Goal: Information Seeking & Learning: Find specific fact

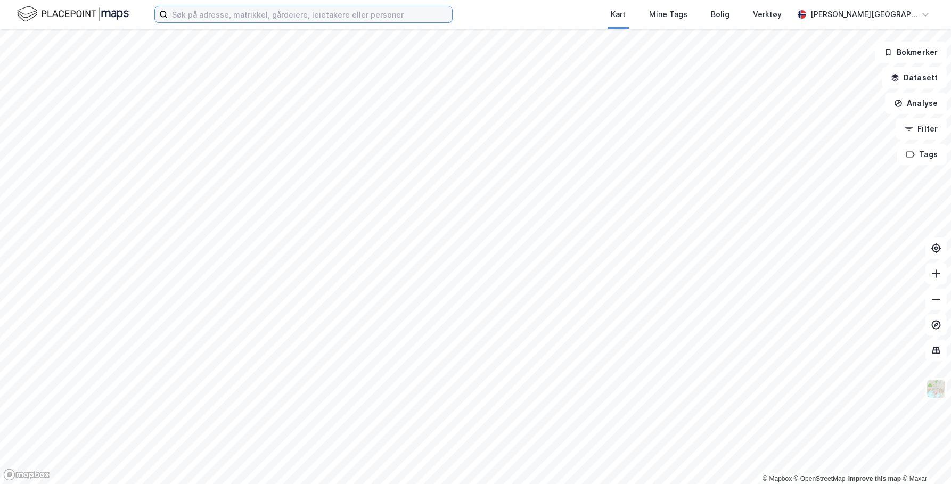
click at [198, 18] on input at bounding box center [310, 14] width 284 height 16
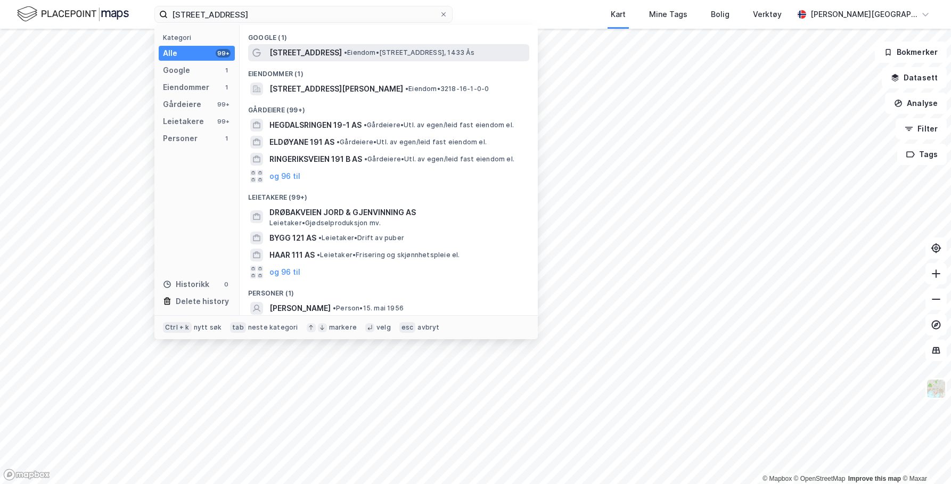
click at [272, 53] on span "[STREET_ADDRESS]" at bounding box center [306, 52] width 72 height 13
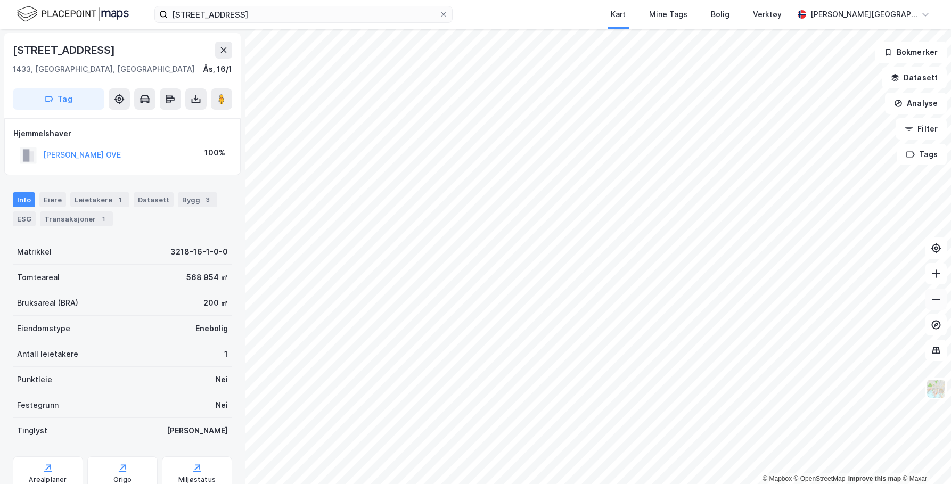
click at [934, 304] on icon at bounding box center [936, 299] width 11 height 11
click at [101, 193] on div "Leietakere 1" at bounding box center [99, 199] width 59 height 15
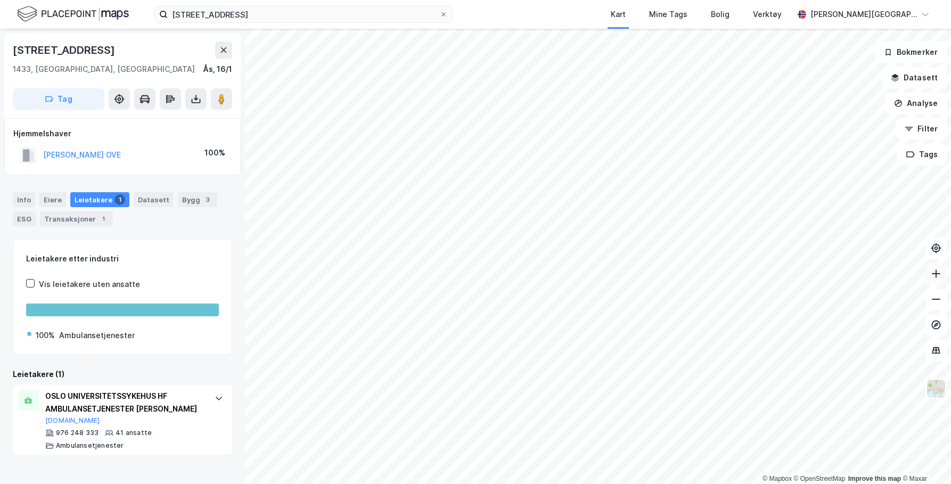
click at [936, 282] on button at bounding box center [936, 273] width 21 height 21
click at [935, 272] on icon at bounding box center [936, 273] width 11 height 11
click at [941, 300] on icon at bounding box center [936, 299] width 11 height 11
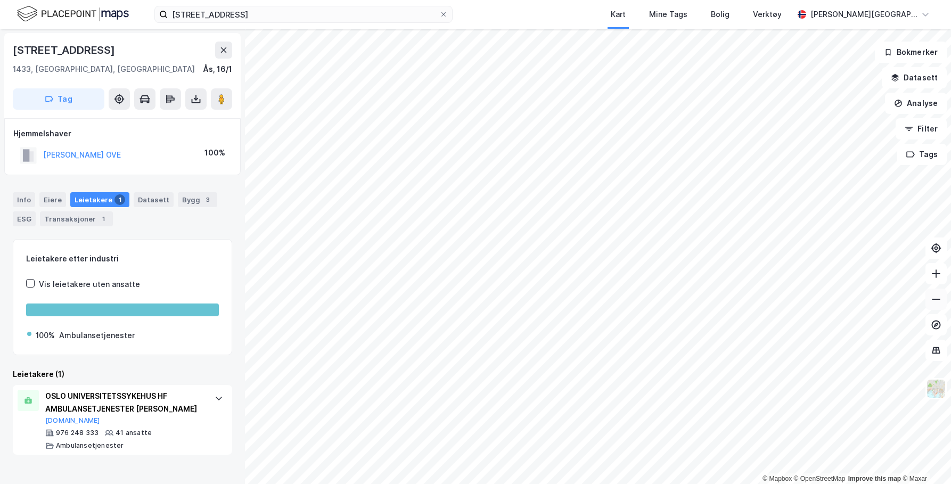
click at [941, 300] on icon at bounding box center [936, 299] width 11 height 11
click at [939, 300] on icon at bounding box center [936, 299] width 11 height 11
click at [249, 4] on div "[STREET_ADDRESS] Kart Mine Tags Bolig Verktøy [PERSON_NAME][GEOGRAPHIC_DATA]" at bounding box center [475, 14] width 951 height 29
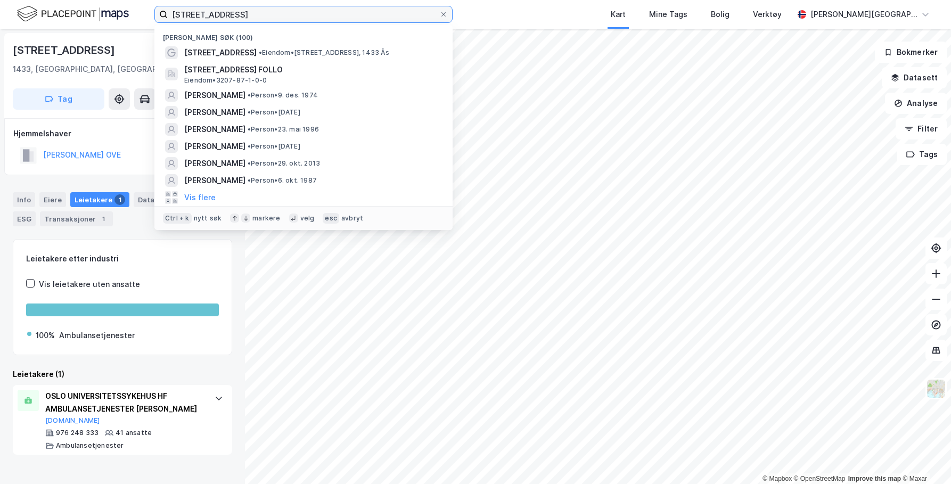
drag, startPoint x: 236, startPoint y: 13, endPoint x: 130, endPoint y: 13, distance: 106.5
click at [130, 13] on div "[STREET_ADDRESS] Nylige søk (100) [STREET_ADDRESS] • Eiendom • [STREET_ADDRESS]…" at bounding box center [475, 14] width 951 height 29
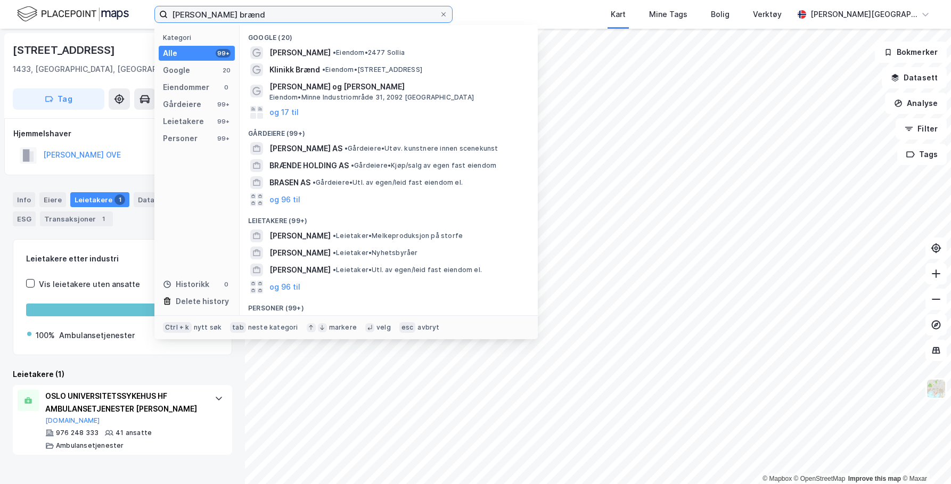
click at [193, 11] on input "[PERSON_NAME] brænd" at bounding box center [304, 14] width 272 height 16
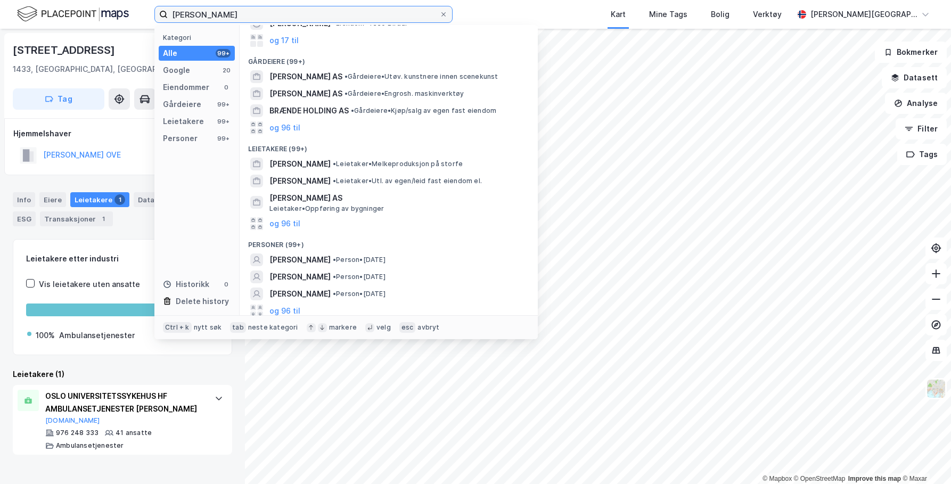
scroll to position [68, 0]
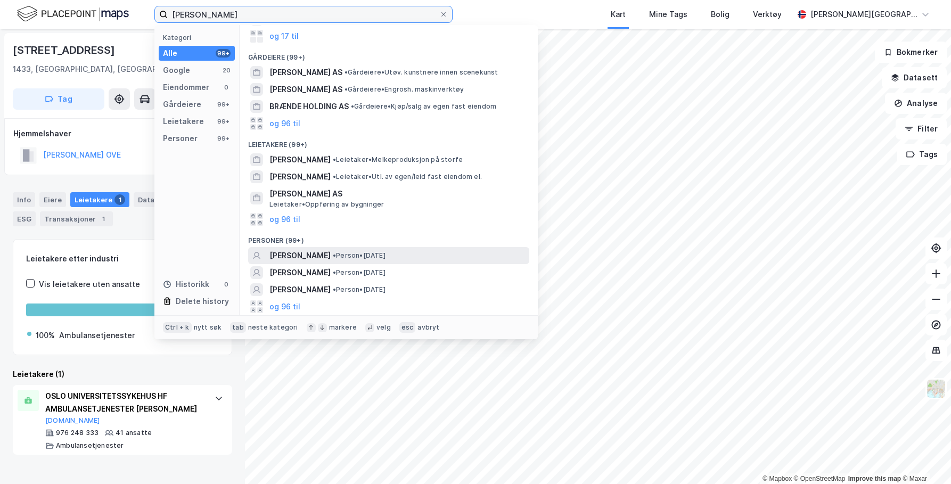
type input "[PERSON_NAME]"
click at [316, 251] on span "[PERSON_NAME]" at bounding box center [300, 255] width 61 height 13
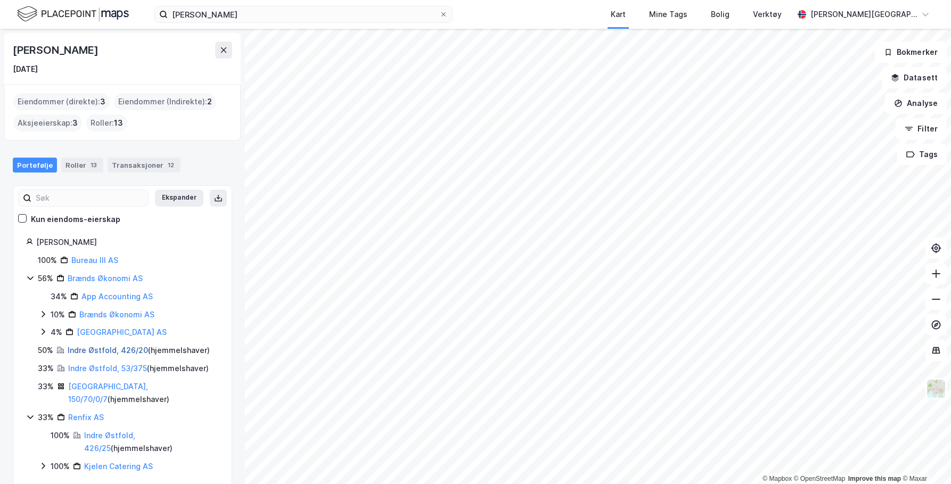
click at [124, 349] on link "Indre Østfold, 426/20" at bounding box center [108, 350] width 80 height 9
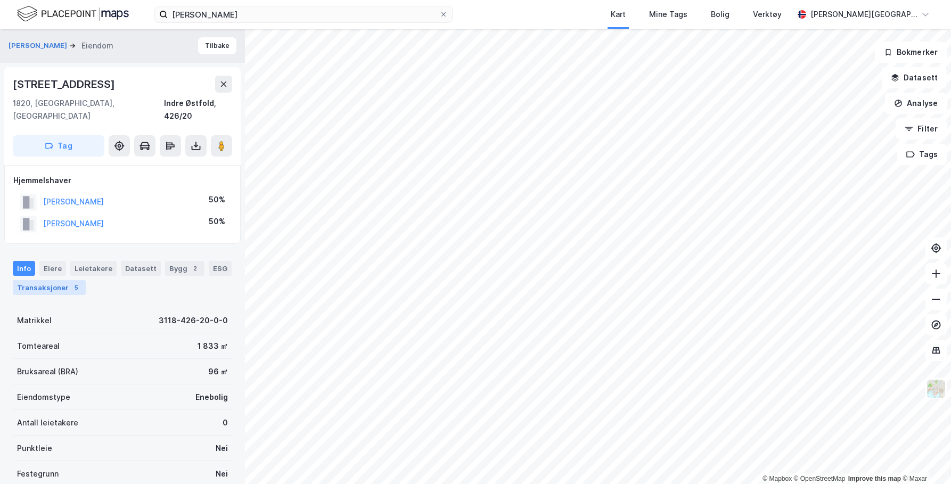
click at [32, 280] on div "Transaksjoner 5" at bounding box center [49, 287] width 73 height 15
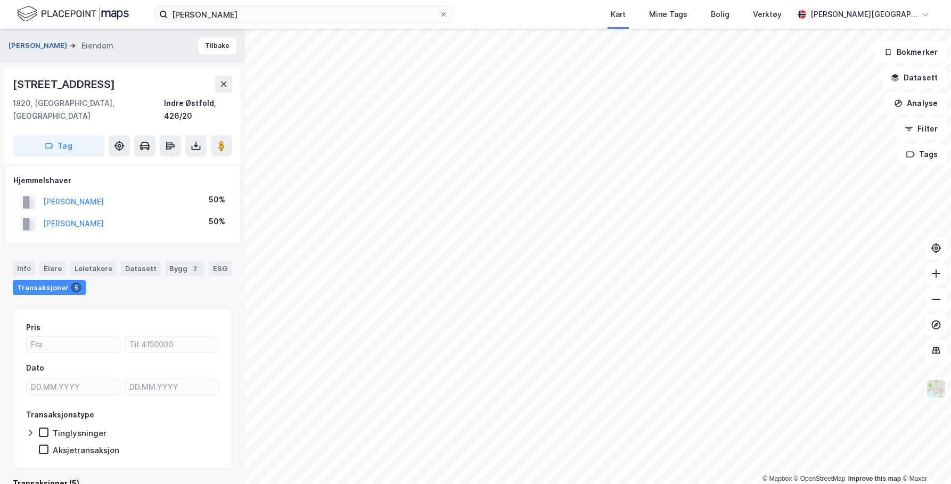
click at [60, 48] on button "[PERSON_NAME]" at bounding box center [39, 45] width 61 height 11
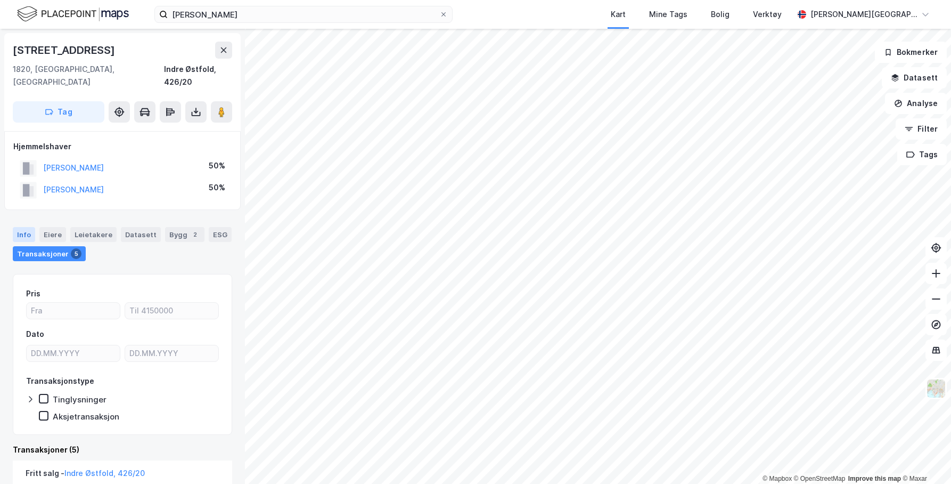
click at [24, 227] on div "Info" at bounding box center [24, 234] width 22 height 15
